Goal: Task Accomplishment & Management: Complete application form

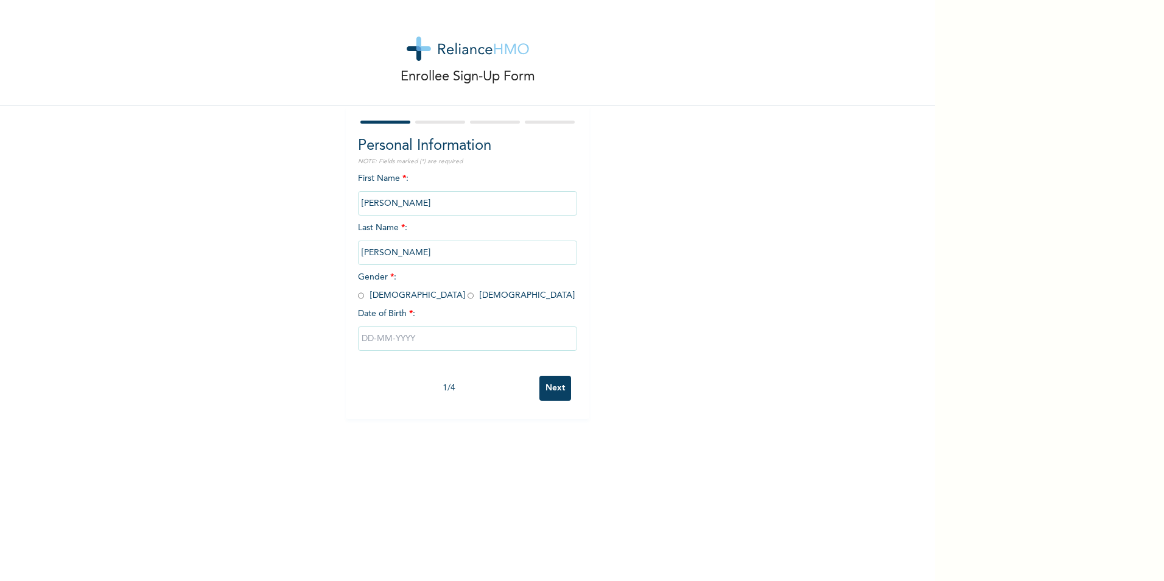
click at [358, 296] on input "radio" at bounding box center [361, 296] width 6 height 12
radio input "true"
click at [418, 337] on input "text" at bounding box center [467, 338] width 219 height 24
select select "9"
click at [368, 339] on input "text" at bounding box center [467, 338] width 219 height 24
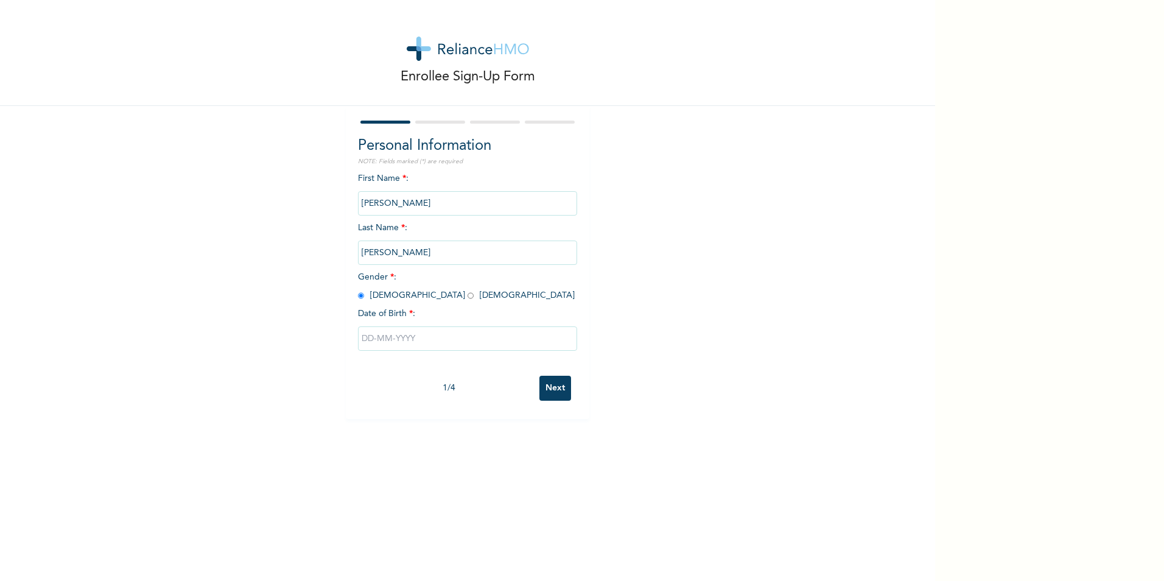
click at [368, 339] on input "text" at bounding box center [467, 338] width 219 height 24
select select "9"
click at [509, 385] on select "2025 2024 2023 2022 2021 2020 2019 2018 2017 2016 2015 2014 2013 2012 2011 2010…" at bounding box center [502, 386] width 43 height 24
select select "1996"
click at [481, 375] on select "2025 2024 2023 2022 2021 2020 2019 2018 2017 2016 2015 2014 2013 2012 2011 2010…" at bounding box center [502, 386] width 43 height 24
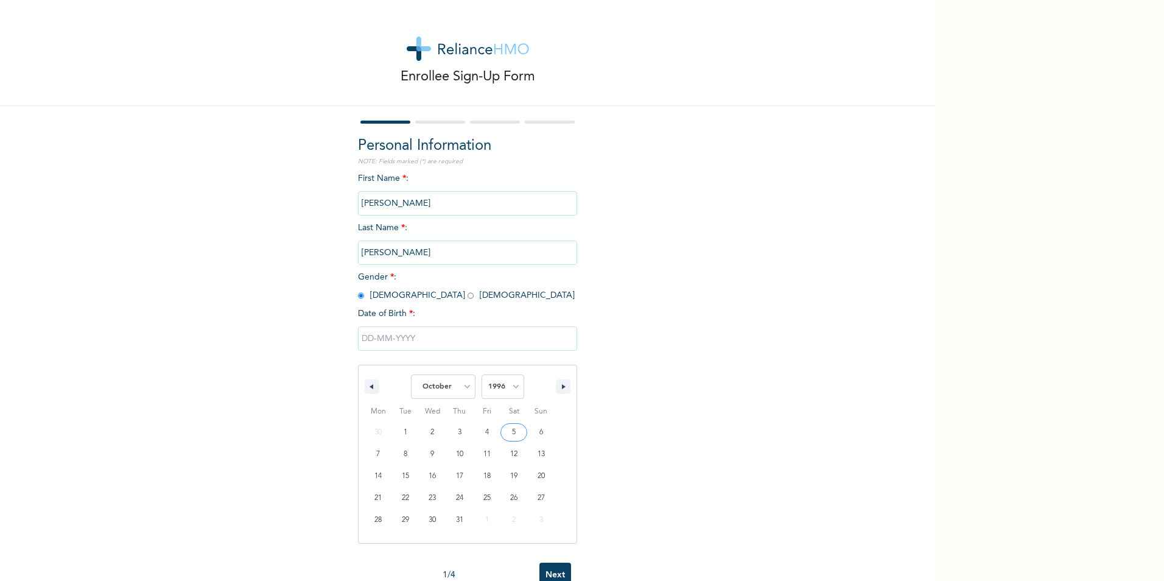
type input "[DATE]"
click at [542, 387] on input "Next" at bounding box center [555, 388] width 32 height 25
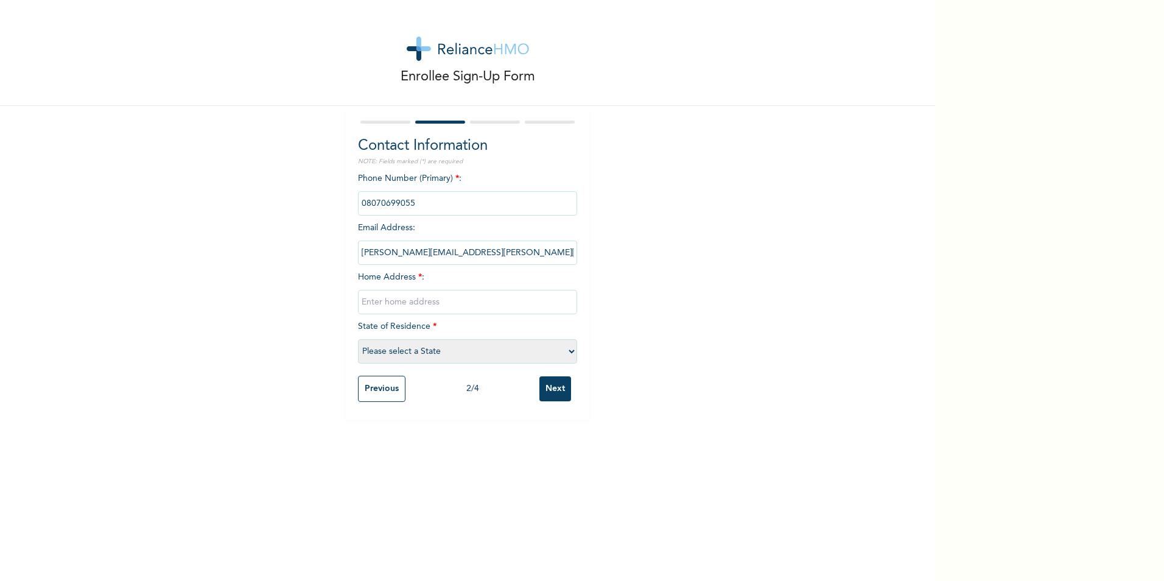
click at [429, 304] on input "text" at bounding box center [467, 302] width 219 height 24
type input "15 [PERSON_NAME] Close, [GEOGRAPHIC_DATA], [GEOGRAPHIC_DATA]"
click at [494, 353] on select "Please select a State [PERSON_NAME] (FCT) [PERSON_NAME] Ibom [GEOGRAPHIC_DATA] …" at bounding box center [467, 351] width 219 height 24
select select "25"
click at [358, 339] on select "Please select a State [PERSON_NAME] (FCT) [PERSON_NAME] Ibom [GEOGRAPHIC_DATA] …" at bounding box center [467, 351] width 219 height 24
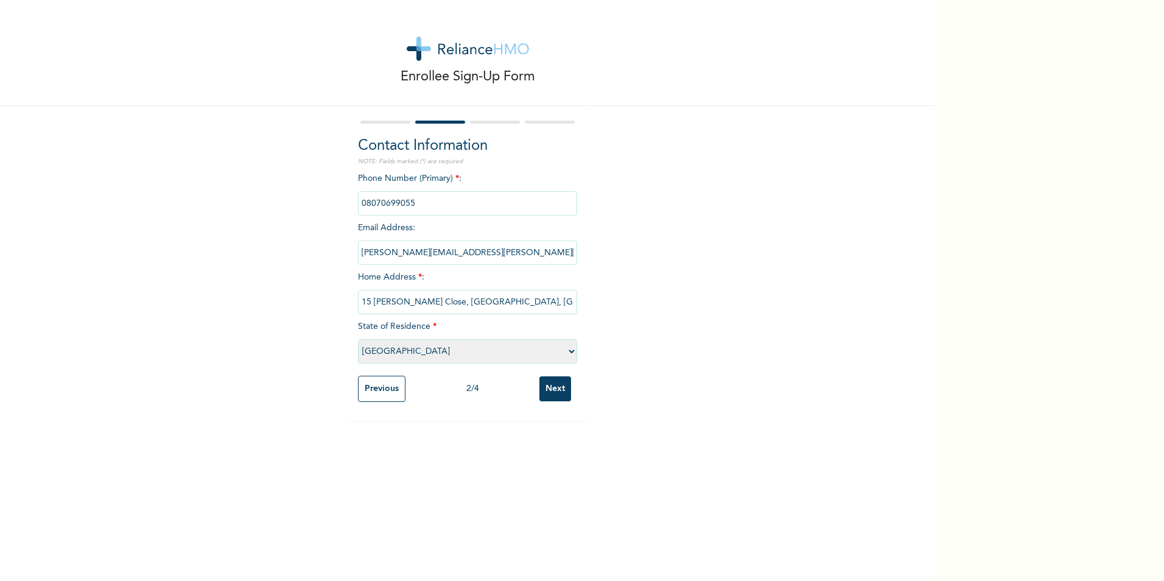
click at [541, 389] on input "Next" at bounding box center [555, 388] width 32 height 25
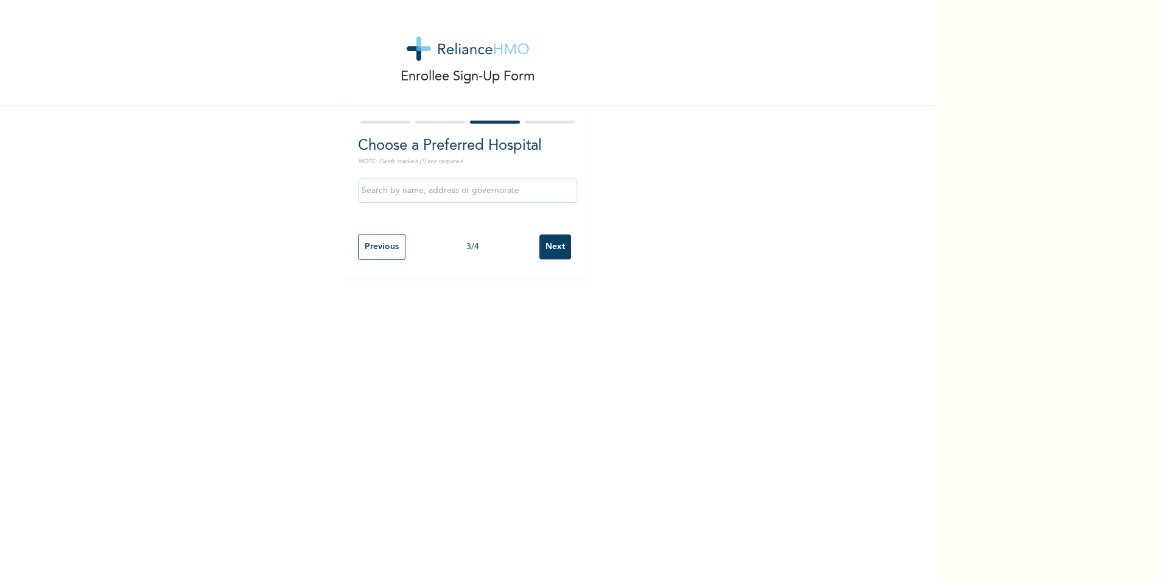
click at [454, 194] on input "text" at bounding box center [467, 190] width 219 height 24
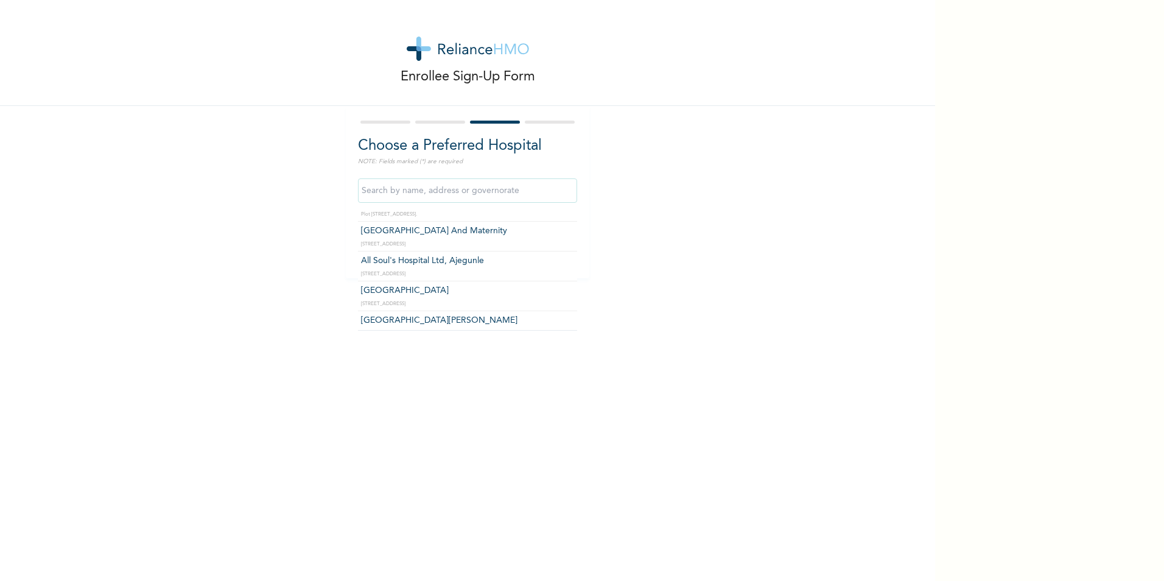
scroll to position [753, 0]
click at [447, 195] on input "text" at bounding box center [467, 190] width 219 height 24
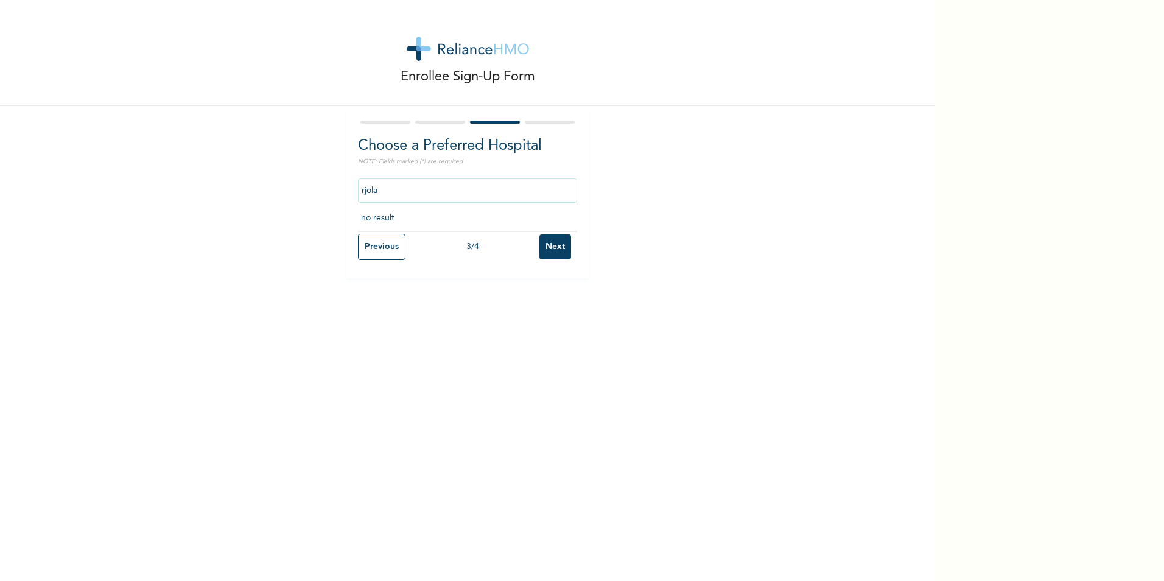
type input "rjolad"
click input "Next" at bounding box center [555, 246] width 32 height 25
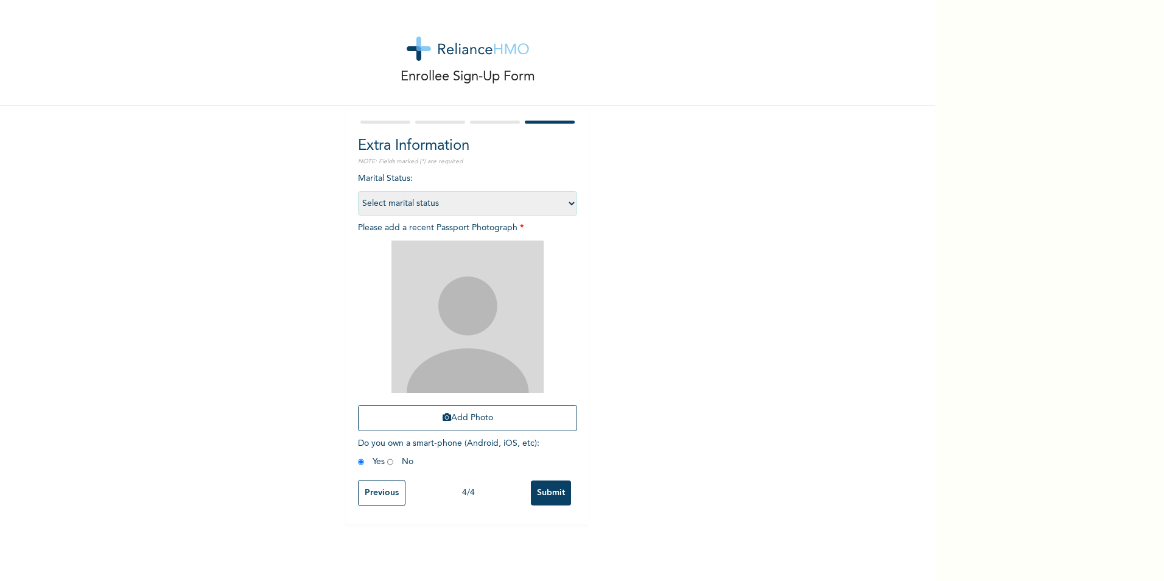
click at [374, 496] on input "Previous" at bounding box center [381, 493] width 47 height 26
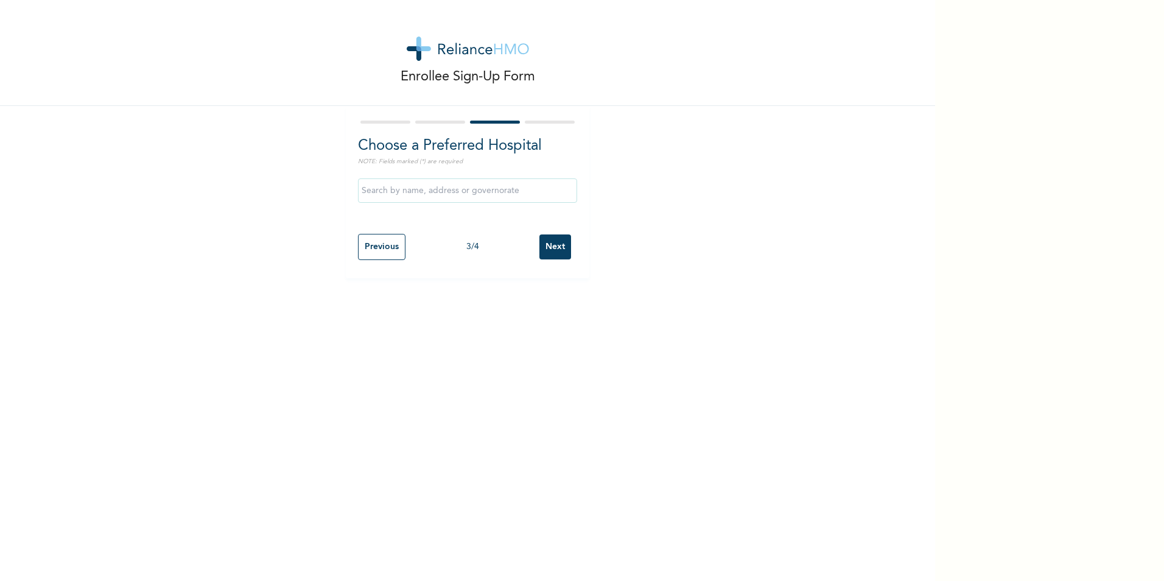
click at [440, 192] on input "text" at bounding box center [467, 190] width 219 height 24
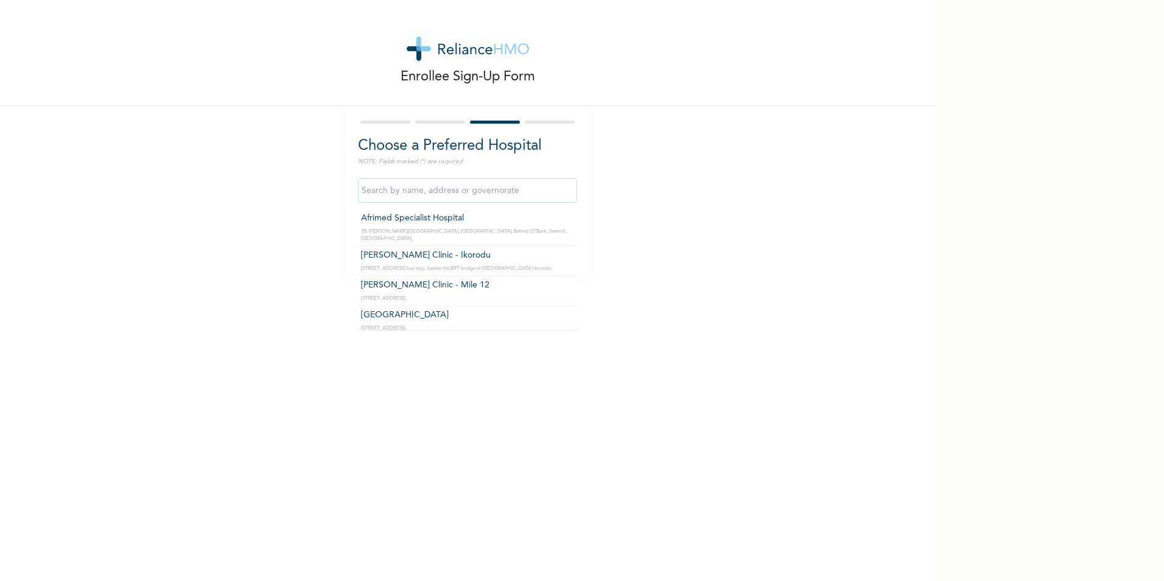
click at [440, 192] on input "text" at bounding box center [467, 190] width 219 height 24
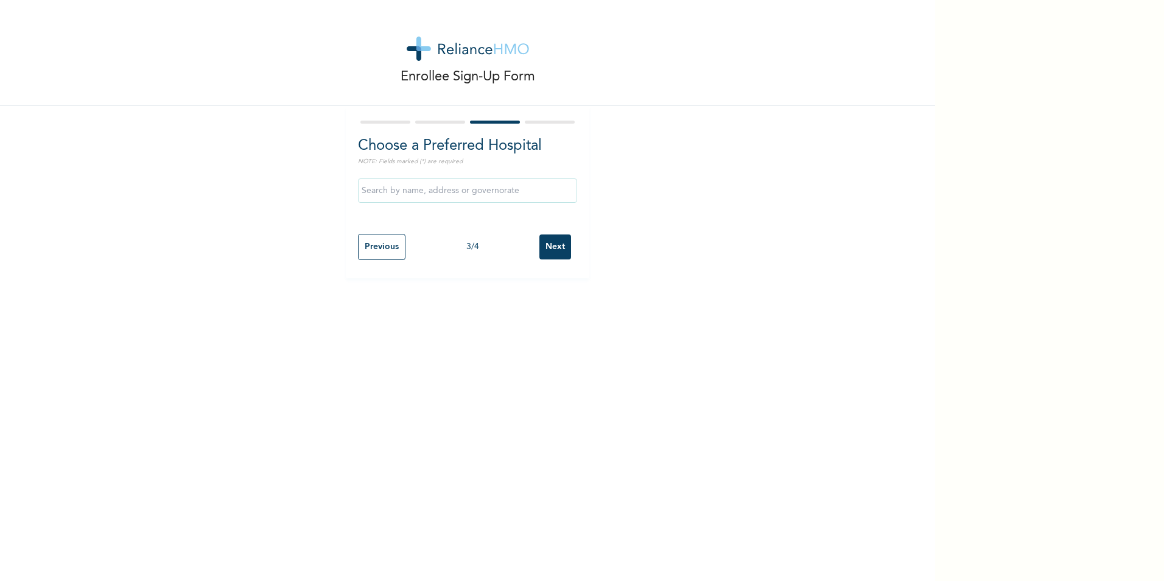
click at [306, 220] on div "Enrollee Sign-Up Form Choose a Preferred Hospital NOTE: Fields marked (*) are r…" at bounding box center [467, 139] width 935 height 278
click at [548, 248] on input "Next" at bounding box center [555, 246] width 32 height 25
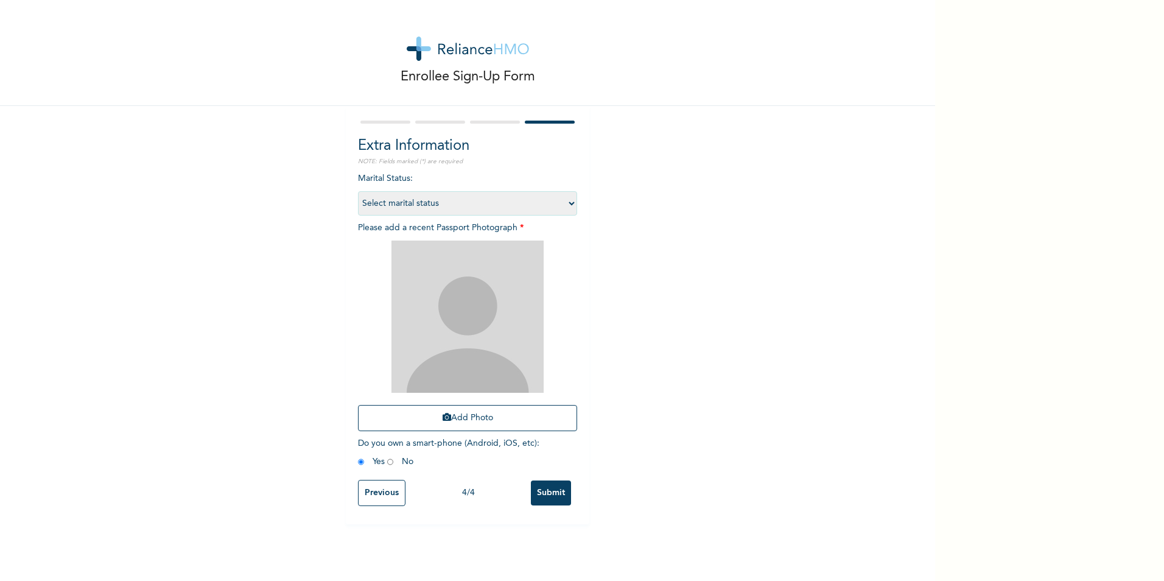
click at [552, 203] on select "Select marital status [DEMOGRAPHIC_DATA] Married [DEMOGRAPHIC_DATA] Widow/[DEMO…" at bounding box center [467, 203] width 219 height 24
select select "1"
click at [358, 191] on select "Select marital status [DEMOGRAPHIC_DATA] Married [DEMOGRAPHIC_DATA] Widow/[DEMO…" at bounding box center [467, 203] width 219 height 24
click at [485, 415] on button "Add Photo" at bounding box center [467, 418] width 219 height 26
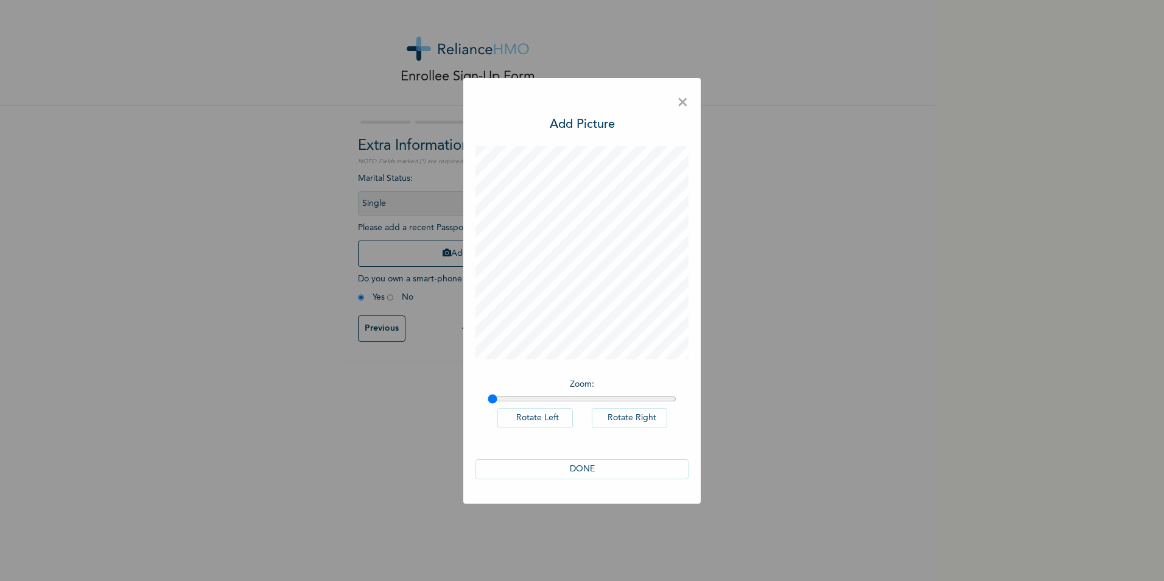
click at [593, 467] on button "DONE" at bounding box center [581, 469] width 213 height 20
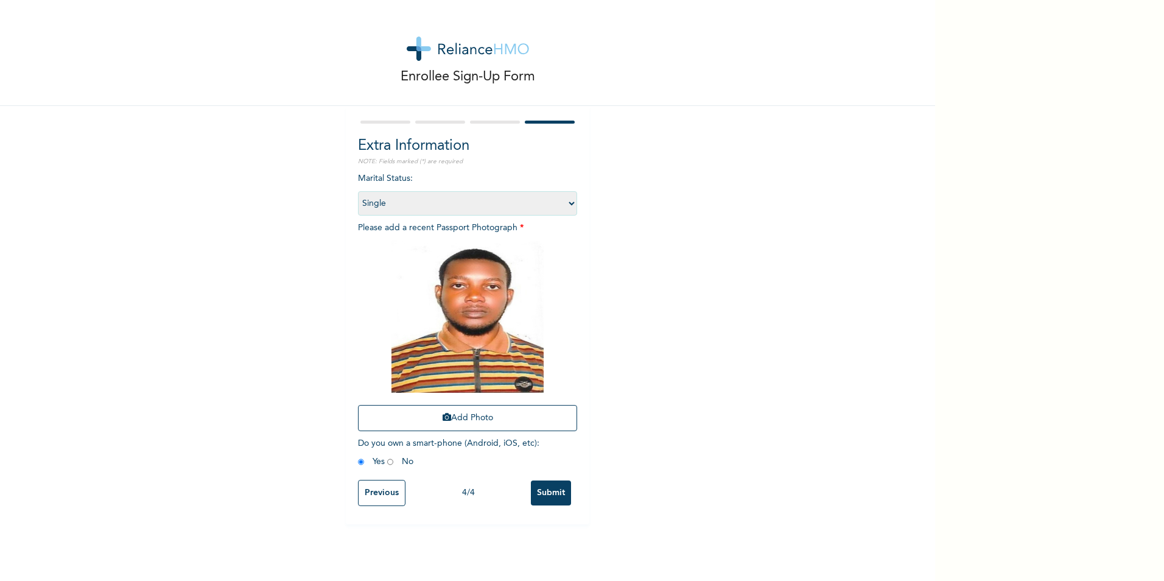
click at [537, 491] on input "Submit" at bounding box center [551, 492] width 40 height 25
